Goal: Navigation & Orientation: Find specific page/section

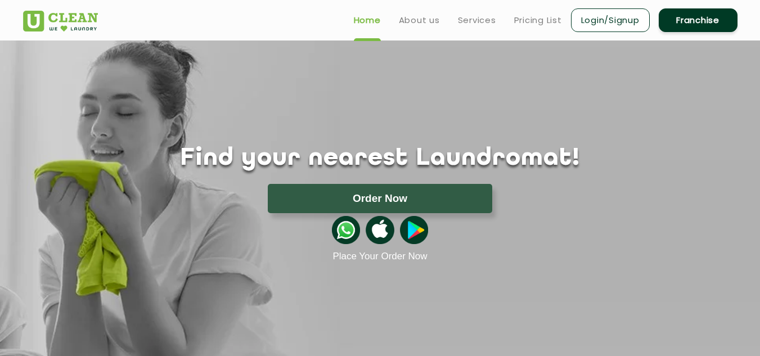
click at [193, 148] on h1 "Find your nearest Laundromat!" at bounding box center [380, 159] width 731 height 28
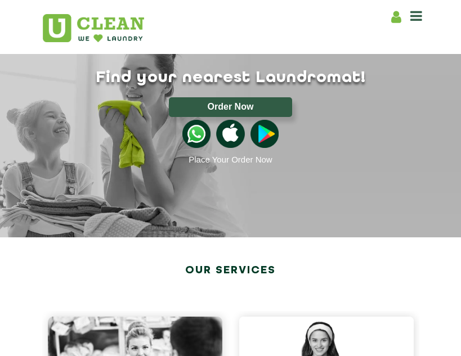
click at [249, 270] on h2 "Our Services" at bounding box center [230, 270] width 377 height 20
drag, startPoint x: 268, startPoint y: 270, endPoint x: 214, endPoint y: 262, distance: 54.6
click at [214, 262] on h2 "Our Services" at bounding box center [230, 270] width 377 height 20
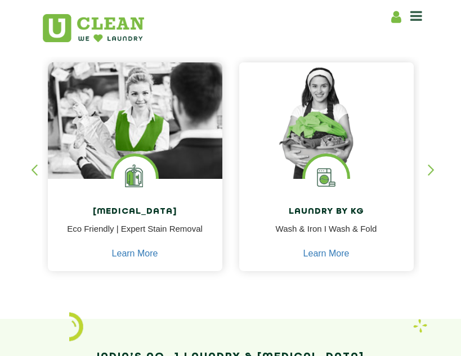
scroll to position [281, 0]
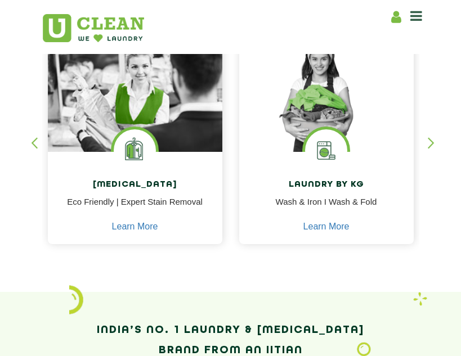
click at [428, 145] on div "button" at bounding box center [435, 152] width 17 height 31
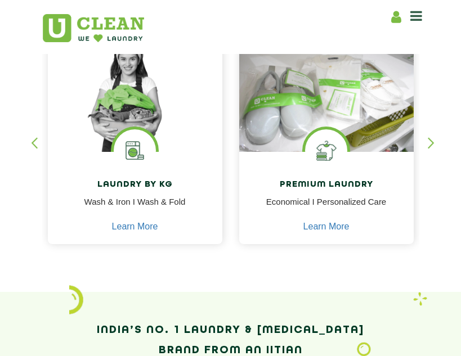
click at [427, 146] on div "button" at bounding box center [435, 152] width 17 height 31
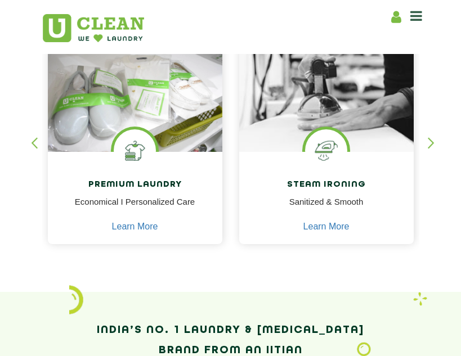
click at [427, 146] on div "button" at bounding box center [435, 152] width 17 height 31
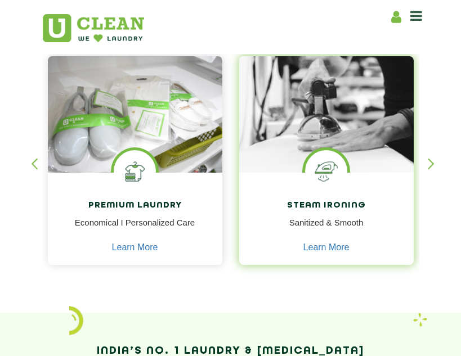
scroll to position [225, 0]
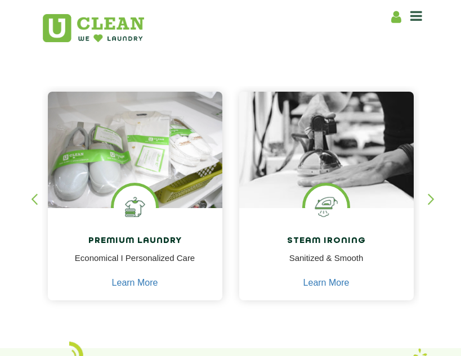
click at [34, 196] on div "button" at bounding box center [39, 208] width 17 height 31
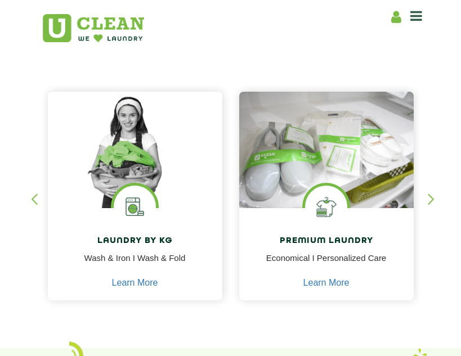
click at [34, 196] on div "button" at bounding box center [39, 208] width 17 height 31
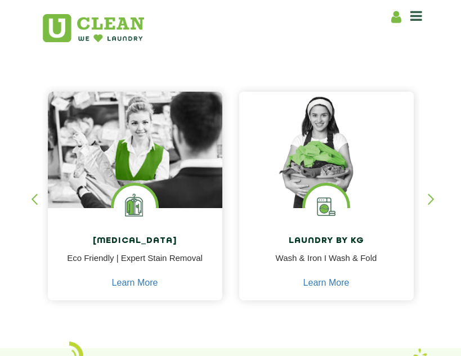
click at [34, 196] on div "button" at bounding box center [39, 208] width 17 height 31
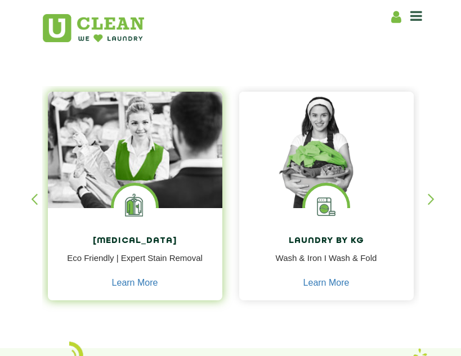
drag, startPoint x: 174, startPoint y: 169, endPoint x: 157, endPoint y: 145, distance: 30.3
click at [157, 145] on img at bounding box center [135, 162] width 174 height 141
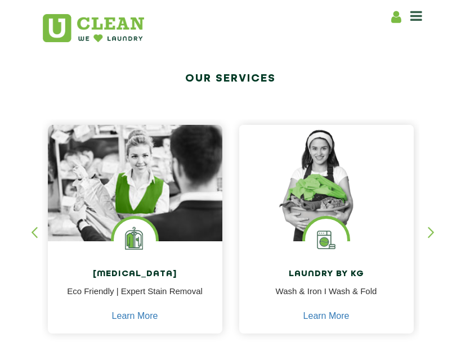
scroll to position [0, 0]
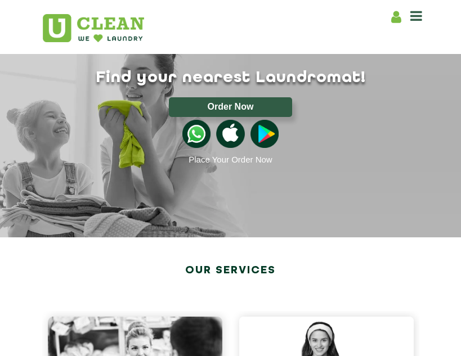
click at [412, 11] on icon at bounding box center [416, 15] width 12 height 13
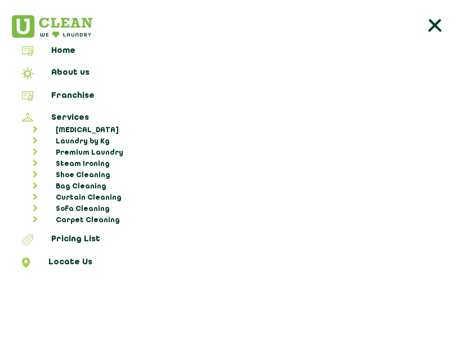
click at [434, 24] on line at bounding box center [435, 25] width 10 height 10
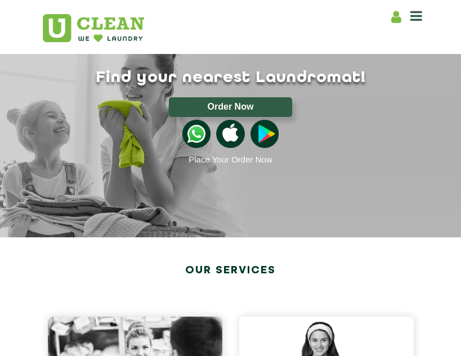
drag, startPoint x: 328, startPoint y: 136, endPoint x: 321, endPoint y: 136, distance: 6.7
click at [174, 181] on section "Find your nearest Laundromat! Please select the location Order Now Place Your O…" at bounding box center [230, 138] width 461 height 197
click at [123, 38] on img at bounding box center [93, 28] width 101 height 28
click at [101, 26] on img at bounding box center [93, 28] width 101 height 28
click at [69, 19] on img at bounding box center [93, 28] width 101 height 28
